Goal: Task Accomplishment & Management: Manage account settings

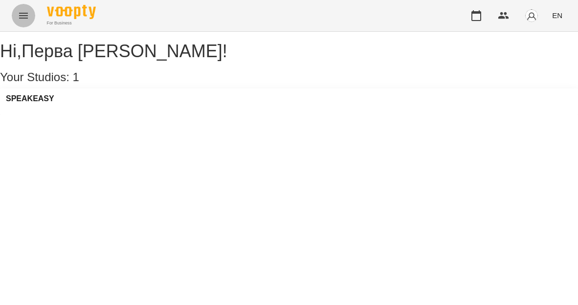
click at [25, 17] on icon "Menu" at bounding box center [24, 16] width 12 height 12
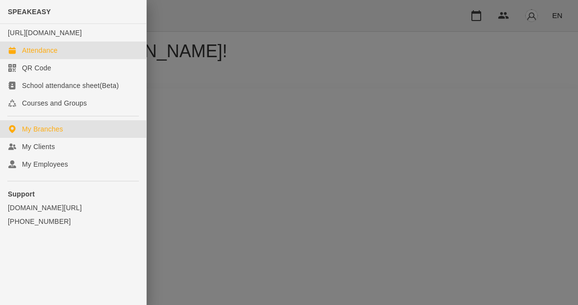
click at [39, 55] on div "Attendance" at bounding box center [40, 50] width 36 height 10
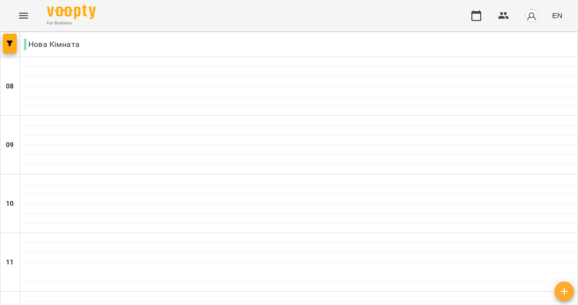
scroll to position [3, 0]
click at [24, 45] on p "Нова Кімната" at bounding box center [52, 45] width 56 height 12
click at [11, 42] on icon "button" at bounding box center [10, 44] width 6 height 6
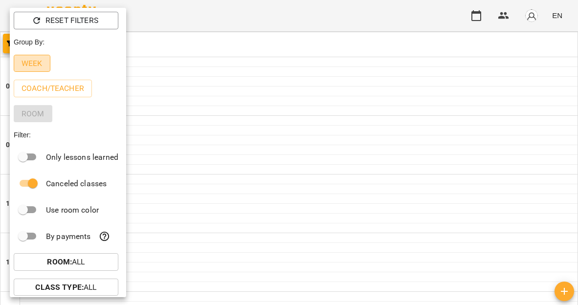
click at [33, 66] on p "Week" at bounding box center [32, 64] width 21 height 12
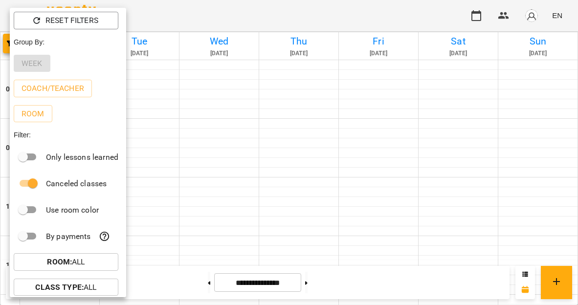
click at [186, 13] on div at bounding box center [289, 152] width 578 height 305
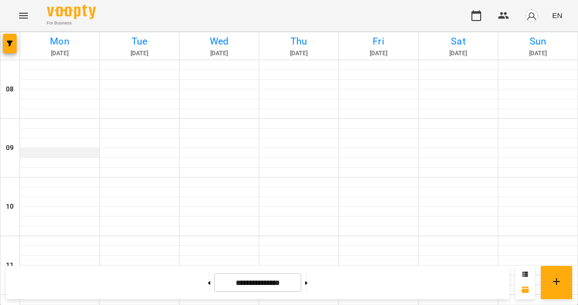
scroll to position [19, 0]
click at [208, 280] on button at bounding box center [209, 283] width 2 height 22
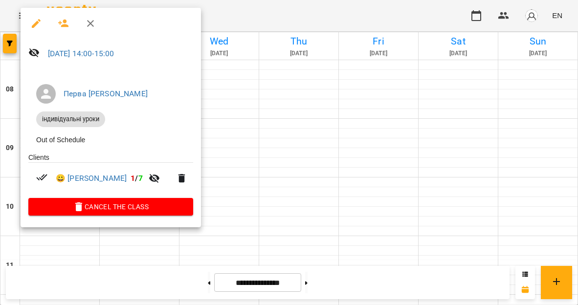
click at [88, 21] on icon "button" at bounding box center [91, 24] width 12 height 12
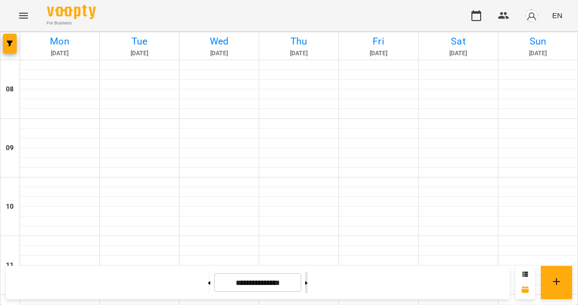
click at [307, 278] on button at bounding box center [306, 283] width 2 height 22
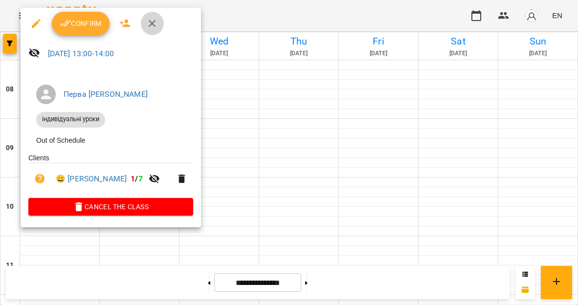
click at [153, 23] on icon "button" at bounding box center [152, 23] width 7 height 7
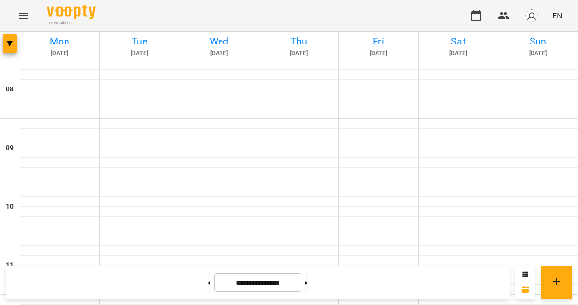
scroll to position [219, 0]
click at [208, 285] on button at bounding box center [209, 283] width 2 height 22
type input "**********"
click at [24, 15] on icon "Menu" at bounding box center [24, 16] width 12 height 12
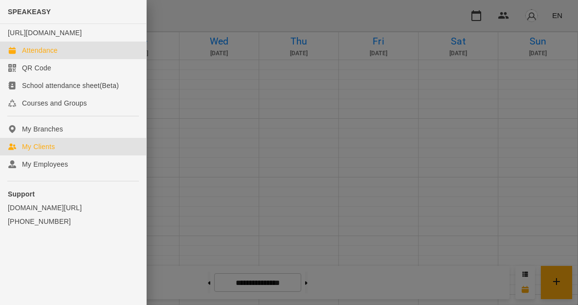
click at [38, 152] on div "My Clients" at bounding box center [38, 147] width 33 height 10
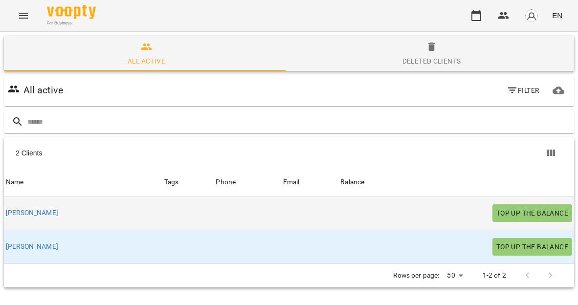
scroll to position [41, 0]
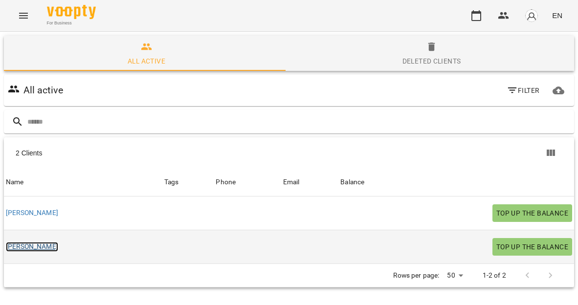
click at [19, 242] on link "[PERSON_NAME]" at bounding box center [32, 247] width 52 height 10
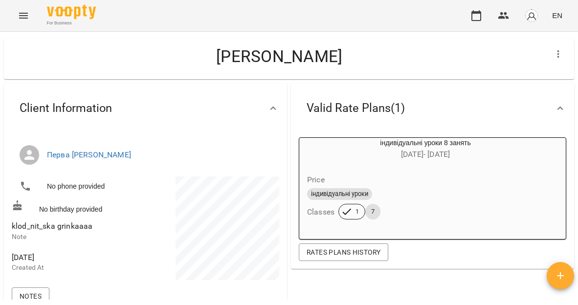
scroll to position [14, 0]
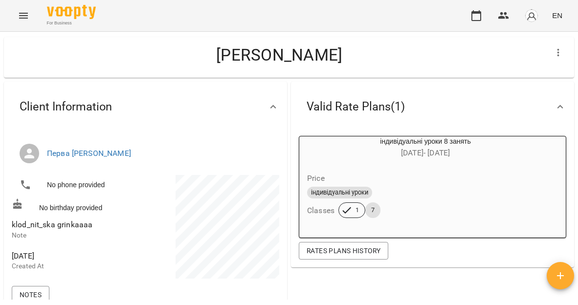
click at [63, 227] on span "klod_nit_ska grinkaaaa" at bounding box center [52, 224] width 81 height 9
click at [78, 227] on span "klod_nit_ska grinkaaaa" at bounding box center [52, 224] width 81 height 9
